Goal: Task Accomplishment & Management: Manage account settings

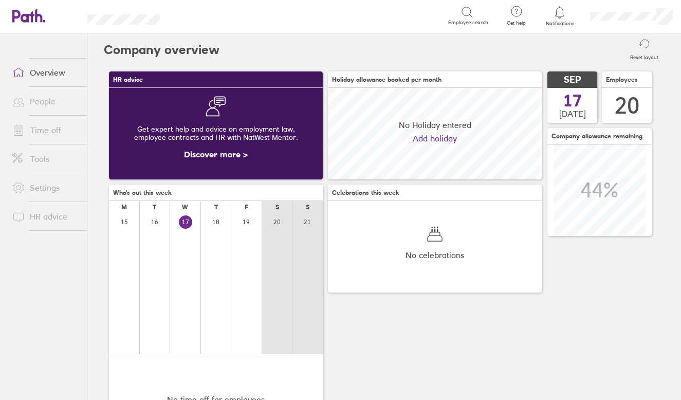
scroll to position [92, 214]
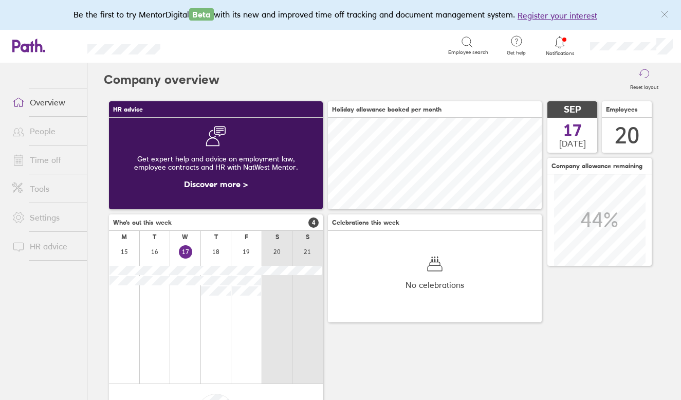
click at [556, 51] on span "Notifications" at bounding box center [560, 53] width 33 height 6
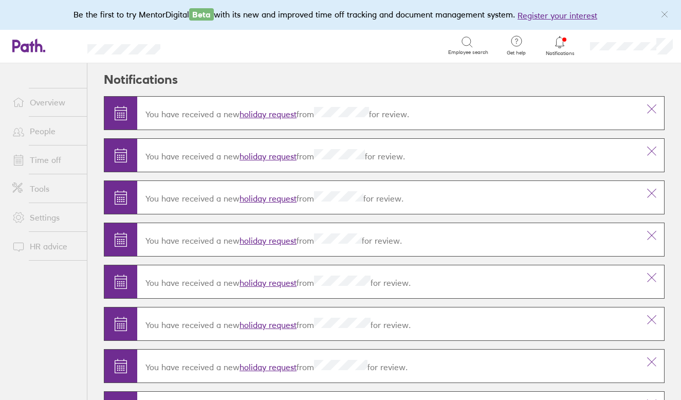
click at [275, 118] on link "holiday request" at bounding box center [268, 114] width 57 height 10
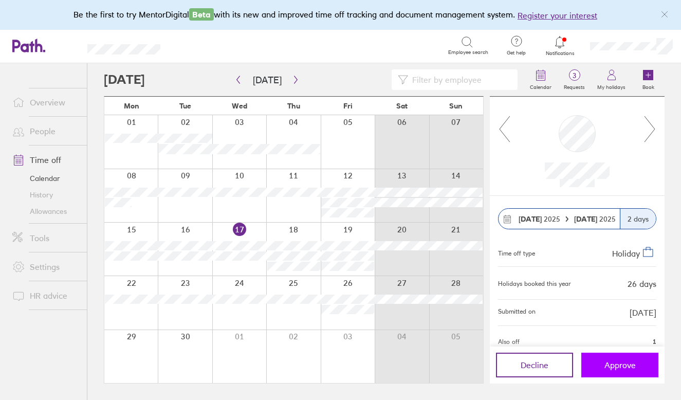
click at [627, 373] on button "Approve" at bounding box center [620, 365] width 77 height 25
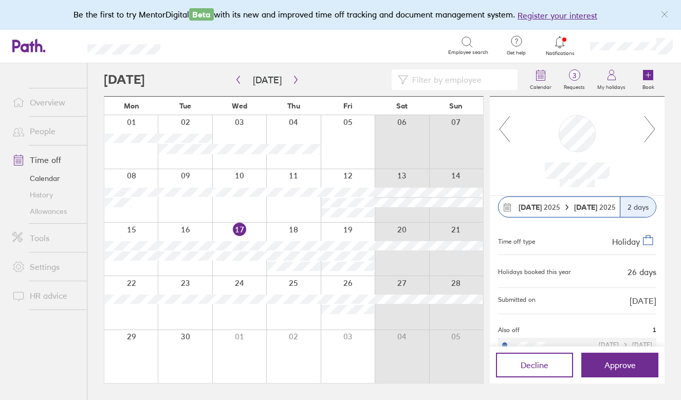
scroll to position [26, 0]
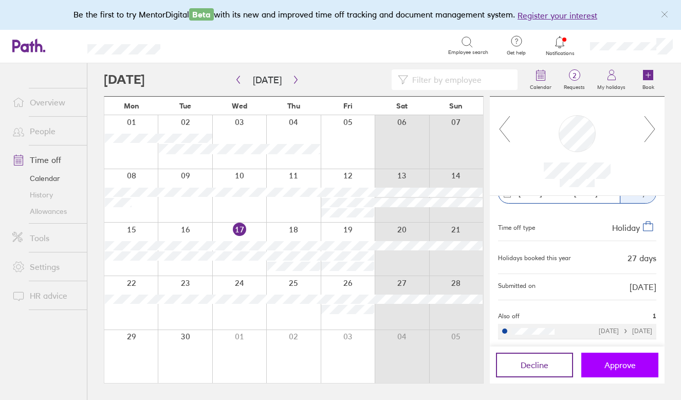
click at [621, 363] on span "Approve" at bounding box center [620, 365] width 31 height 9
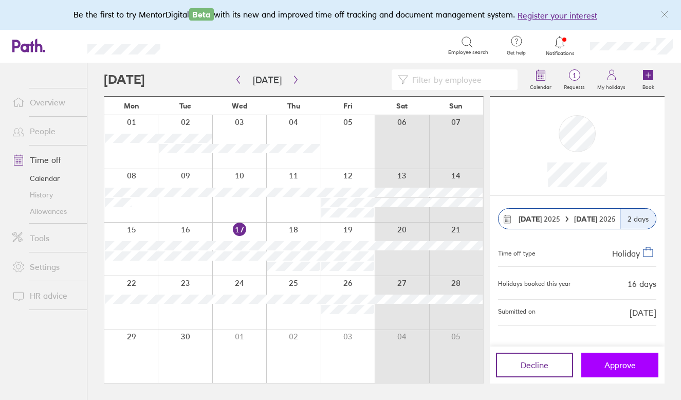
click at [620, 356] on button "Approve" at bounding box center [620, 365] width 77 height 25
